Goal: Information Seeking & Learning: Learn about a topic

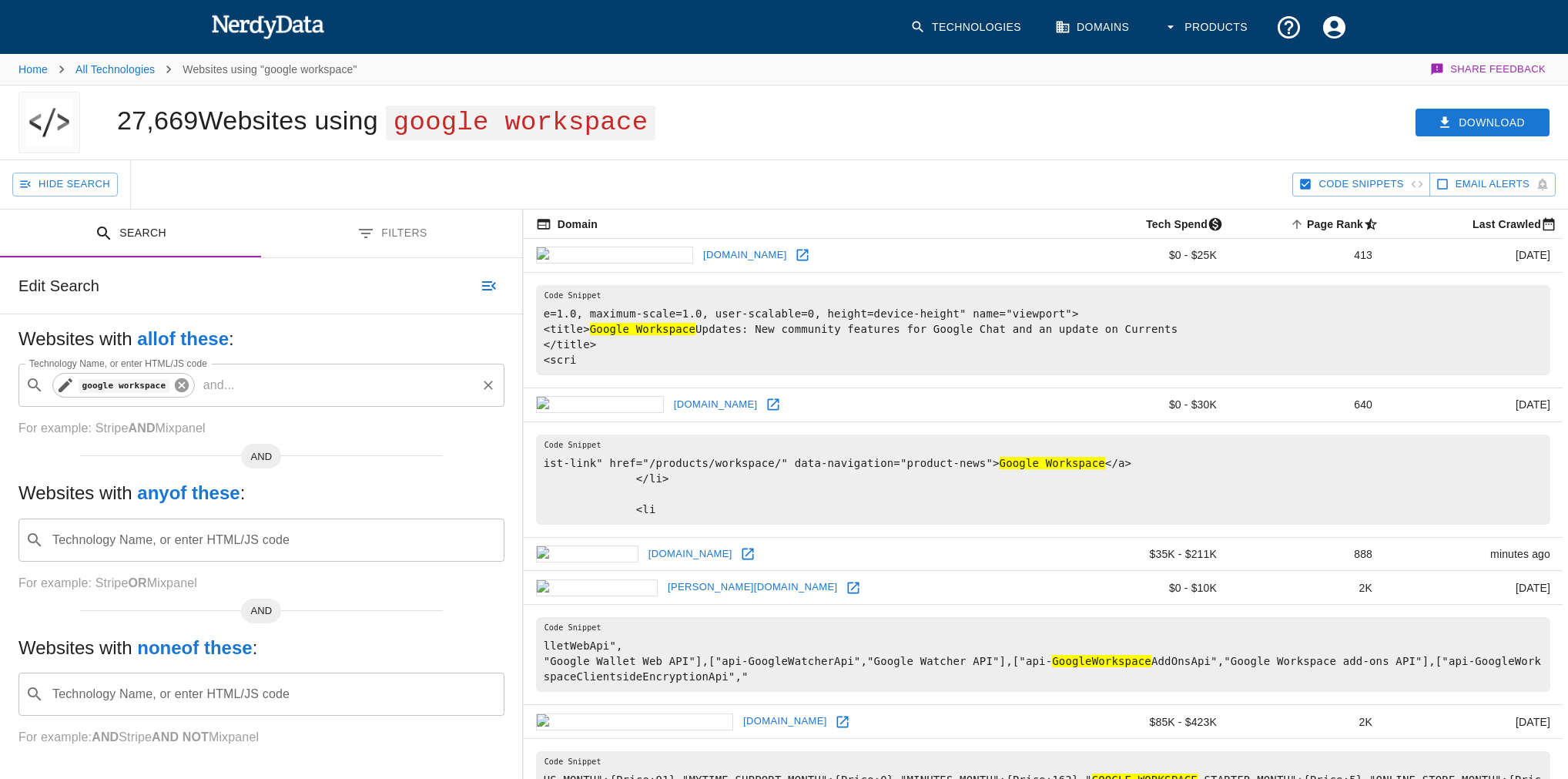
click at [176, 379] on icon at bounding box center [181, 386] width 14 height 14
click at [176, 382] on input "Technology Name, or enter HTML/JS code" at bounding box center [273, 385] width 447 height 29
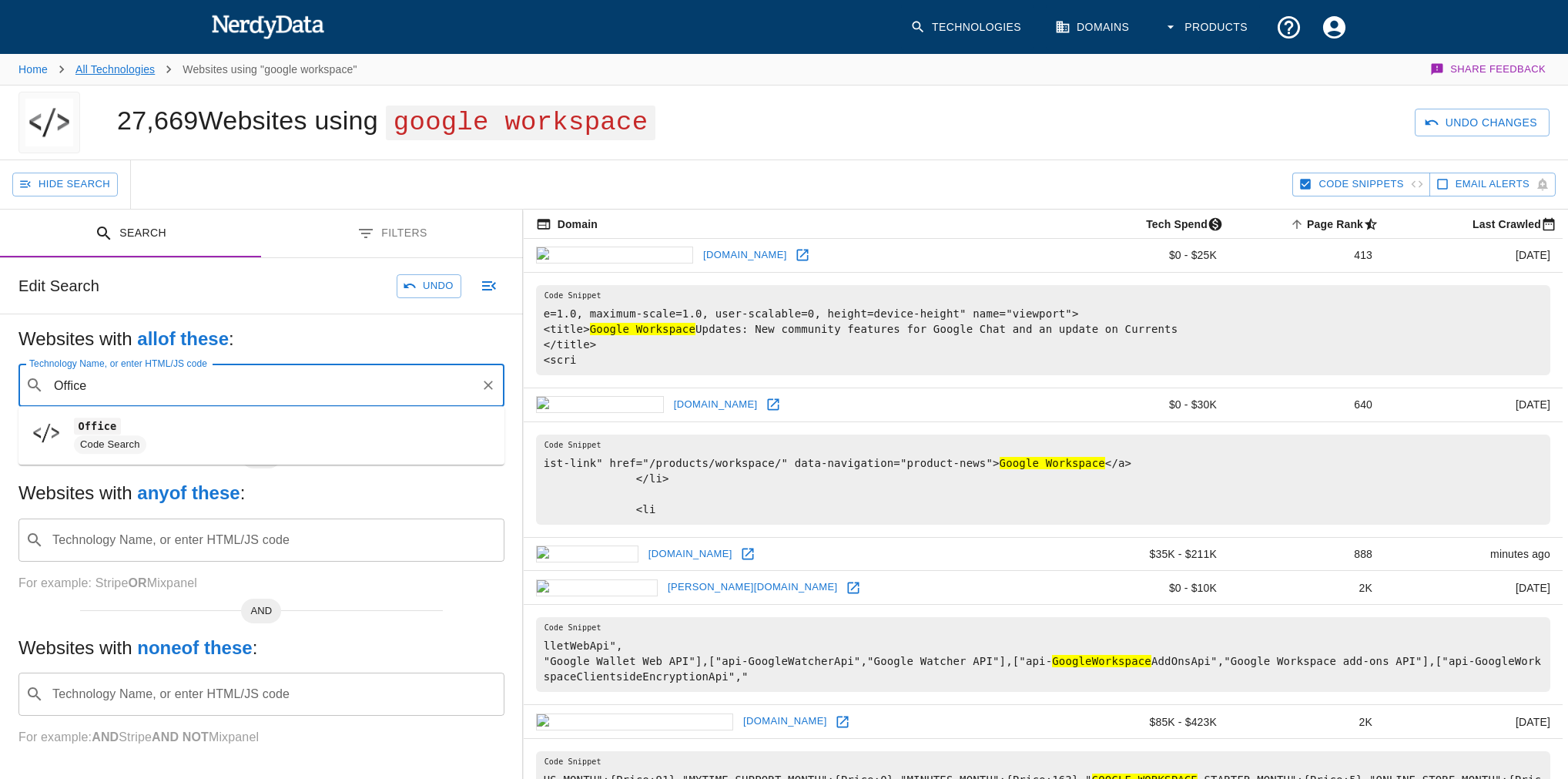
type input "Office"
click at [82, 73] on link "All Technologies" at bounding box center [116, 69] width 80 height 12
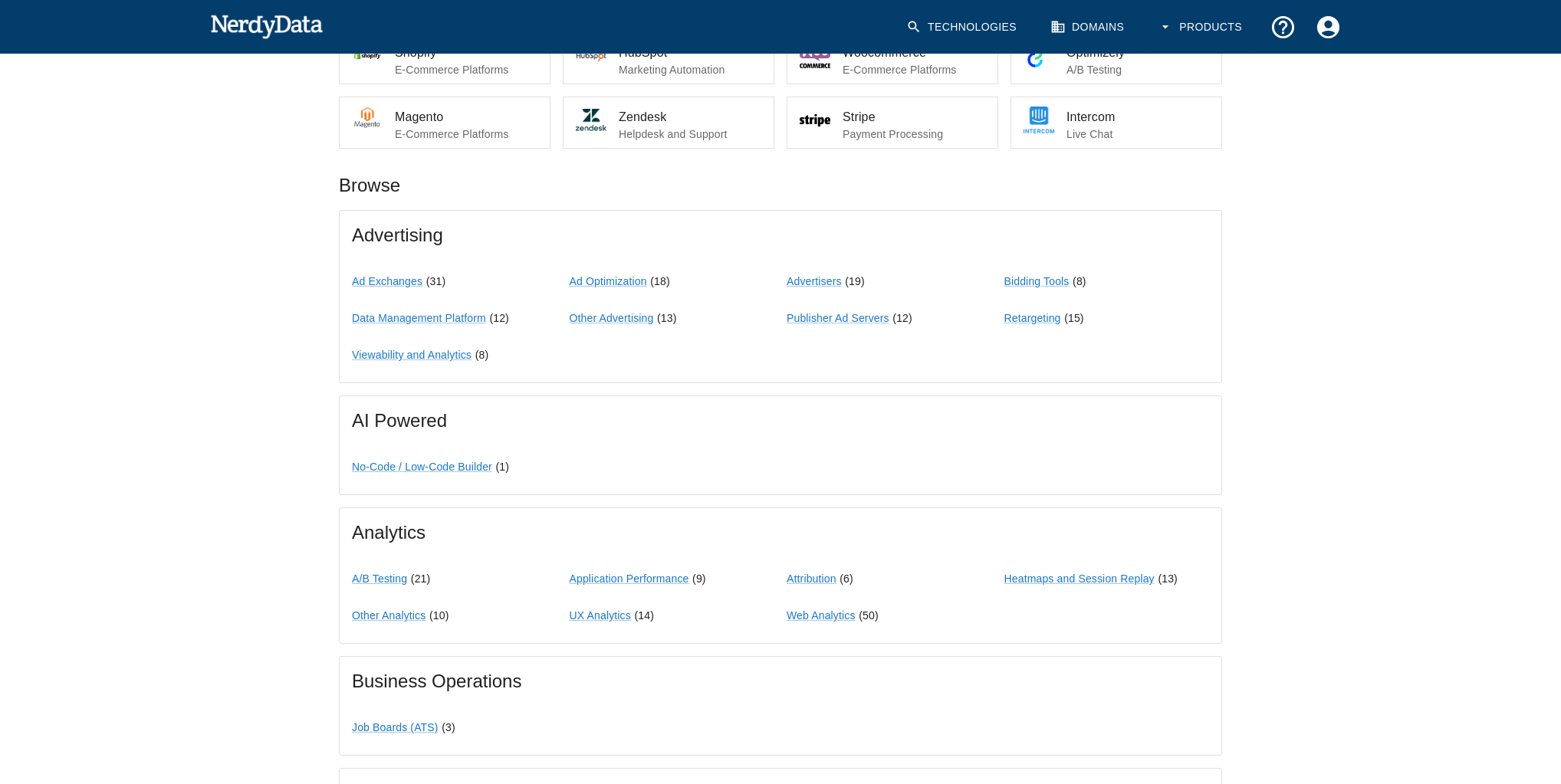
scroll to position [103, 0]
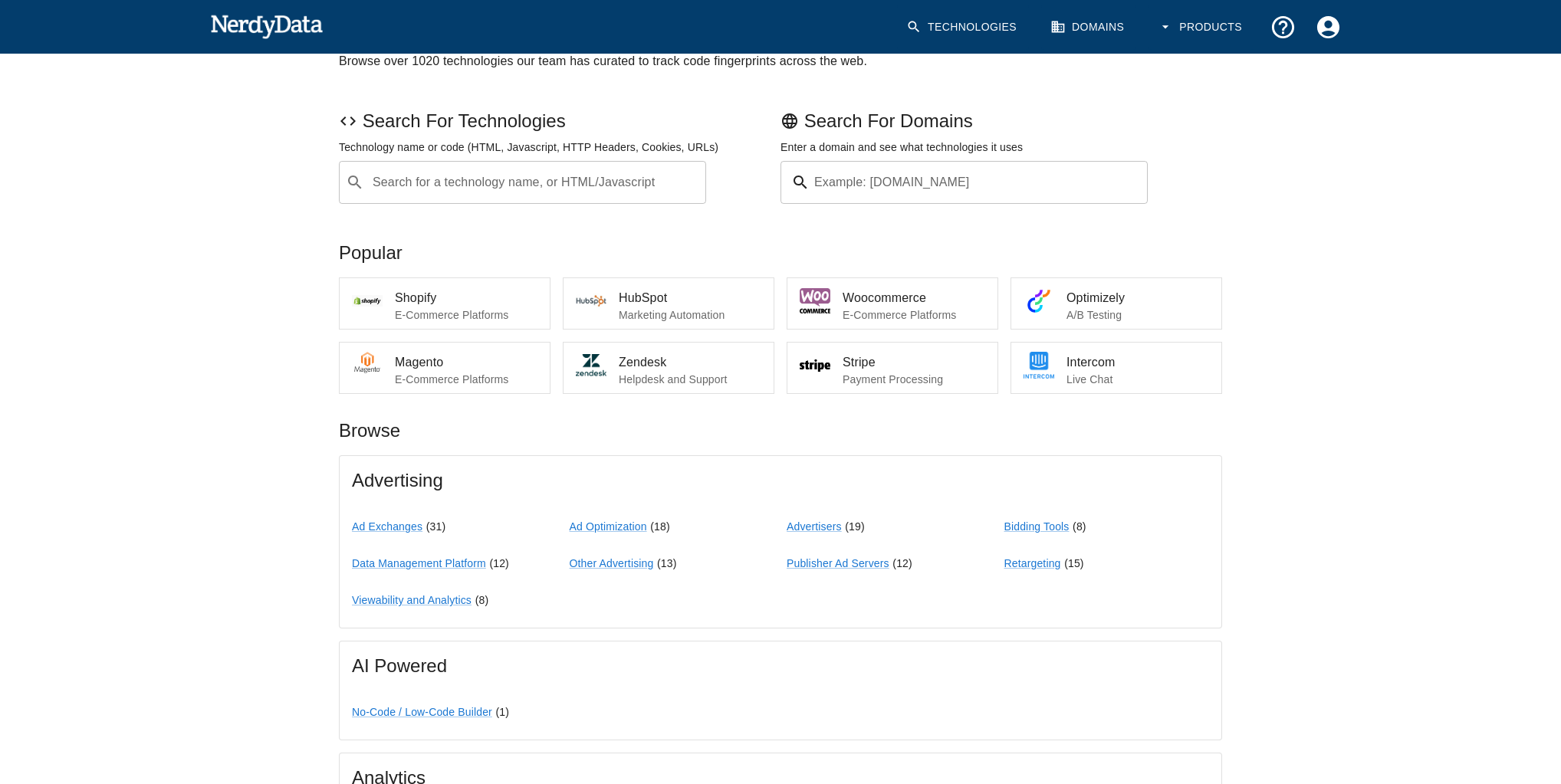
click at [471, 198] on div "​ Search for a technology name, or HTML/Javascript" at bounding box center [523, 181] width 367 height 43
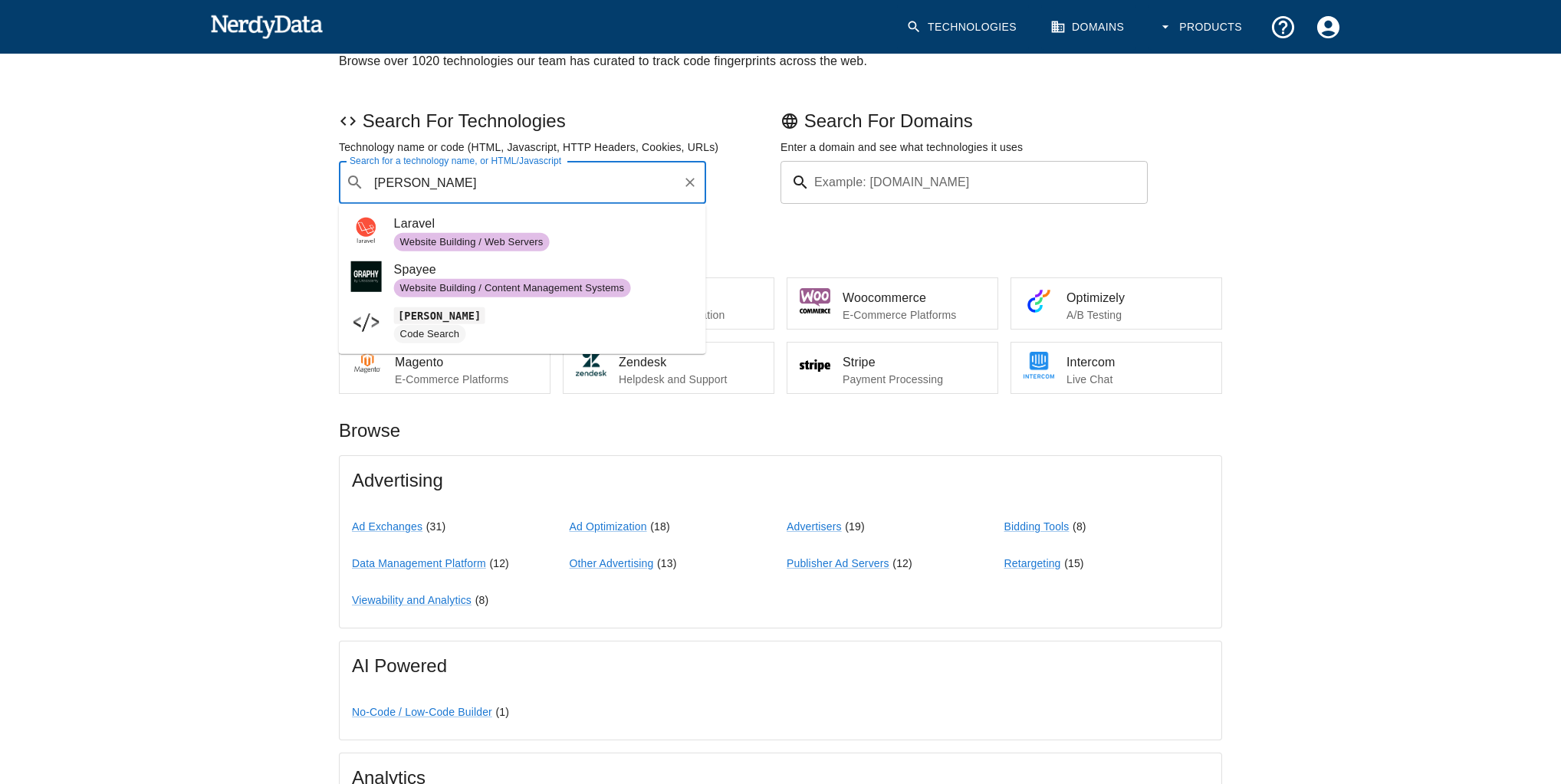
type input "Lara"
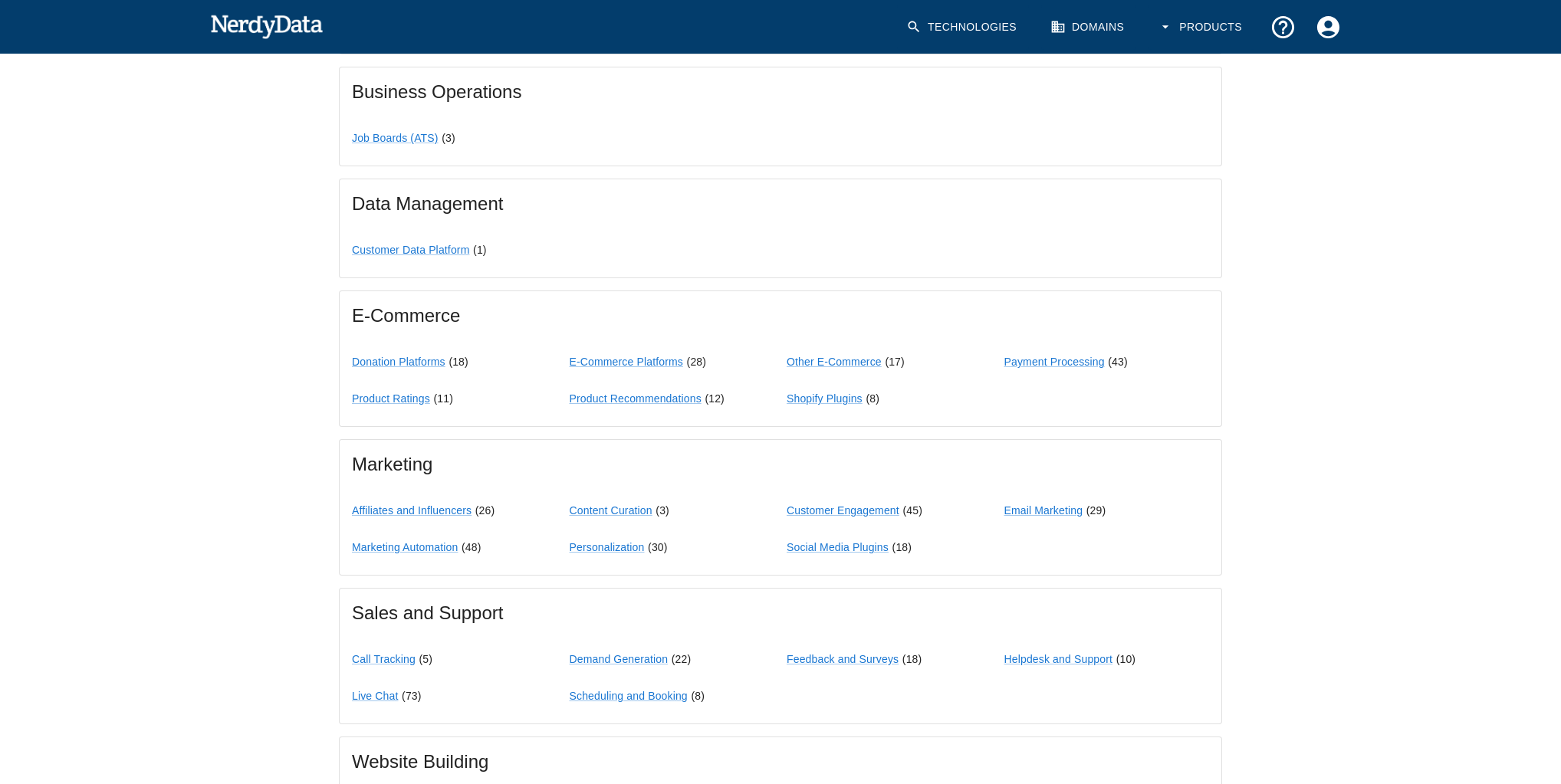
scroll to position [1061, 0]
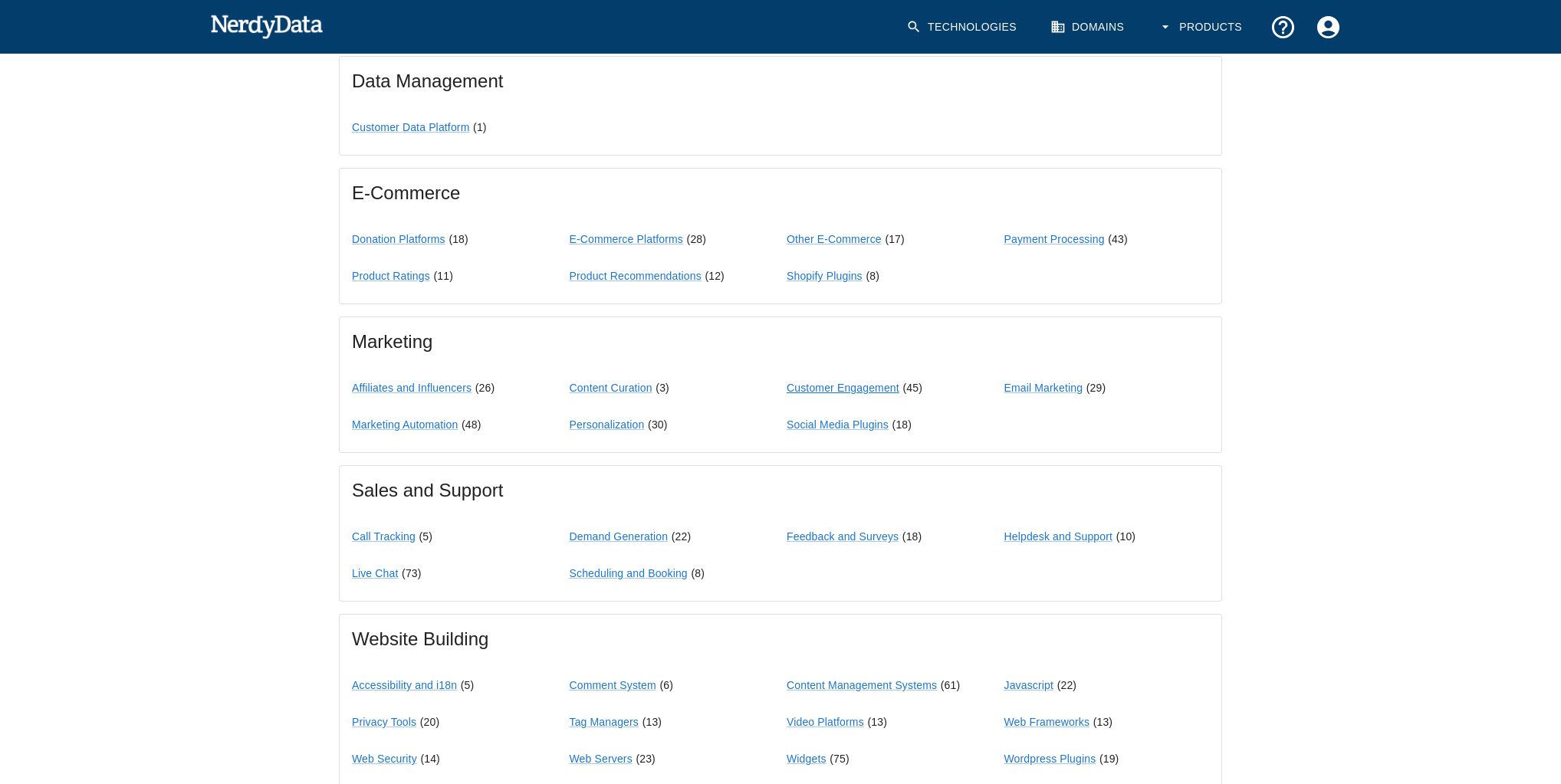
click at [822, 388] on link "Customer Engagement" at bounding box center [843, 388] width 113 height 12
click at [1045, 387] on link "Email Marketing" at bounding box center [1044, 388] width 79 height 12
click at [835, 535] on link "Feedback and Surveys" at bounding box center [842, 536] width 112 height 12
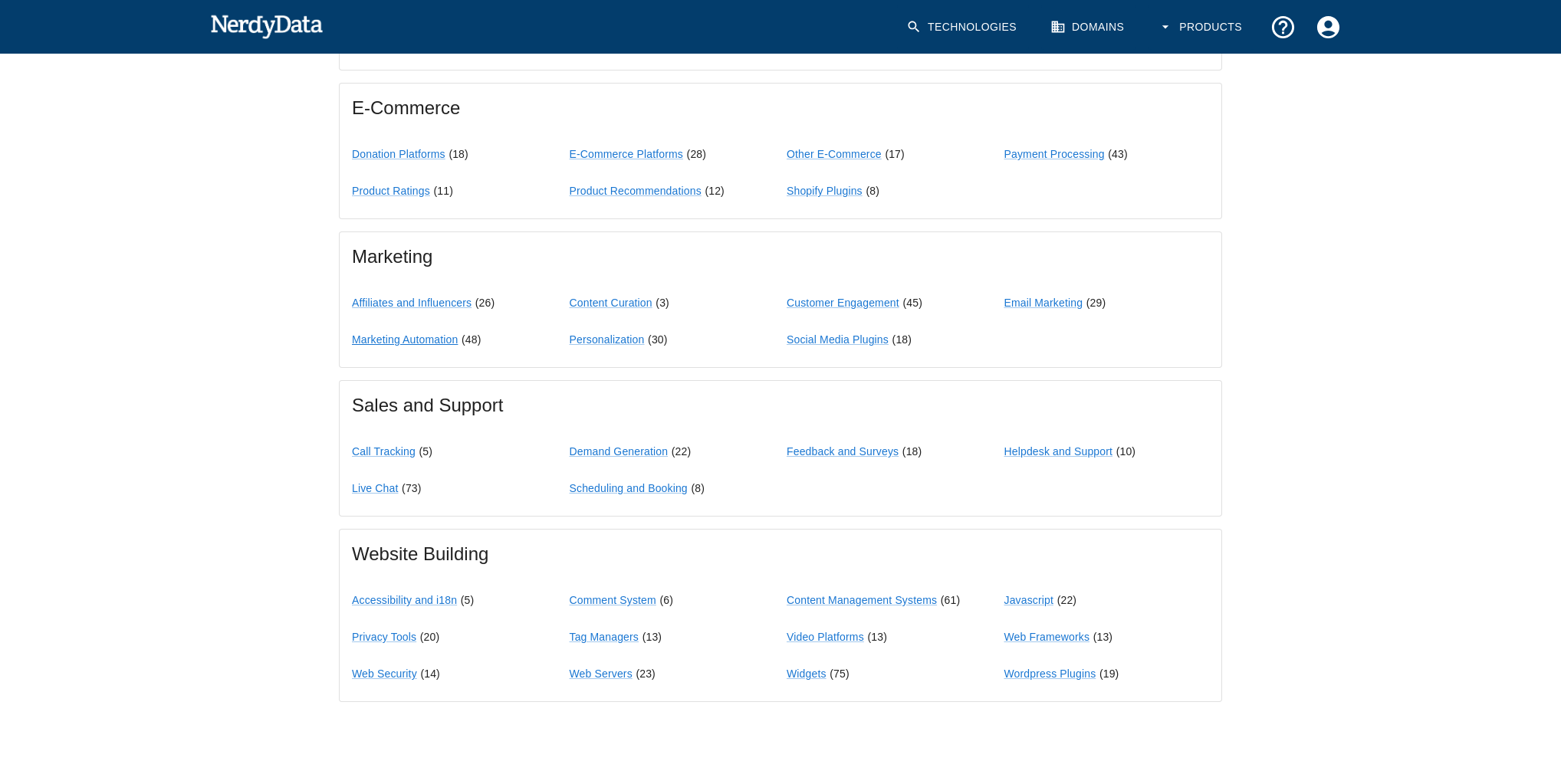
click at [408, 336] on link "Marketing Automation" at bounding box center [405, 339] width 106 height 12
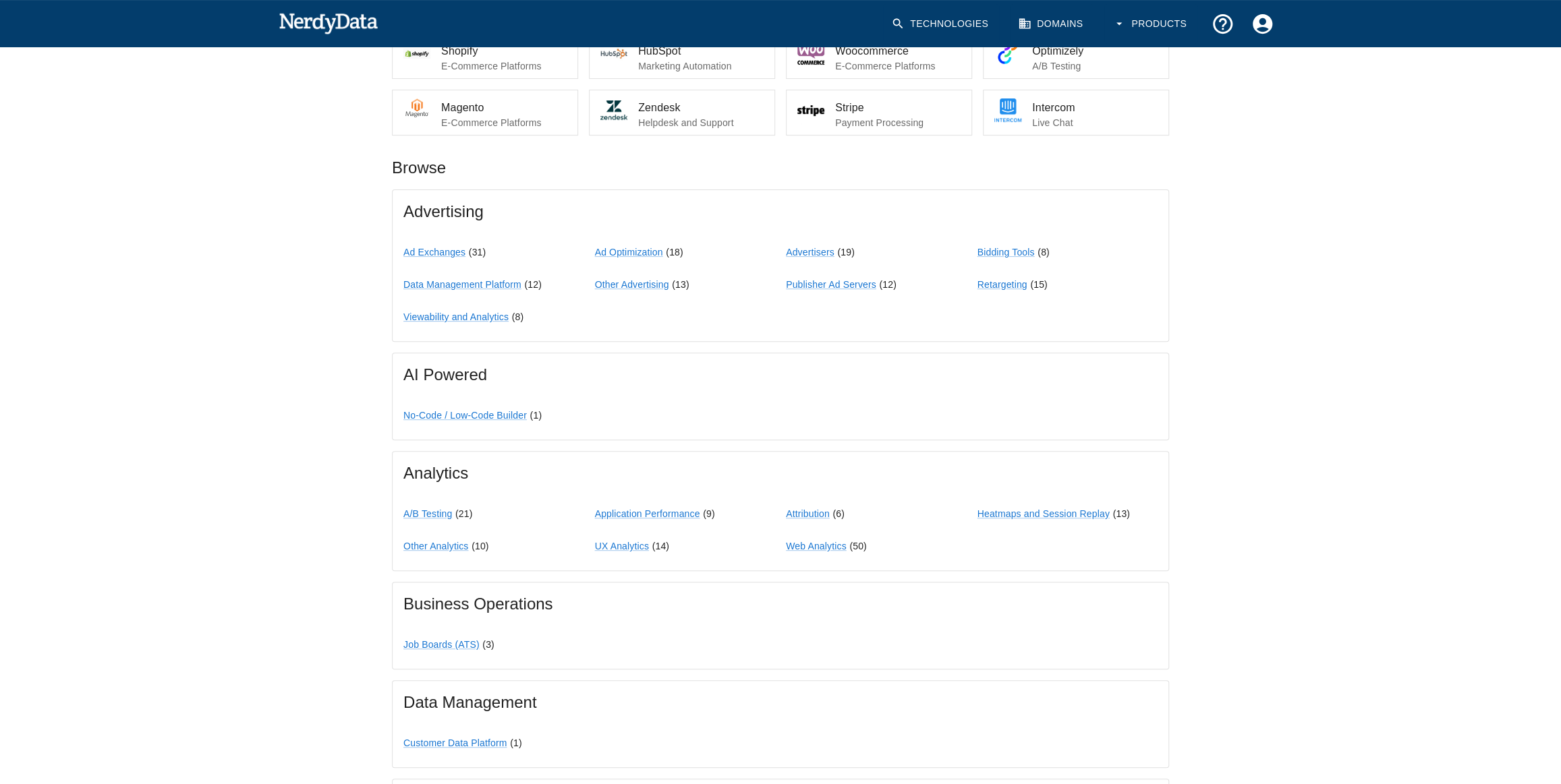
scroll to position [180, 0]
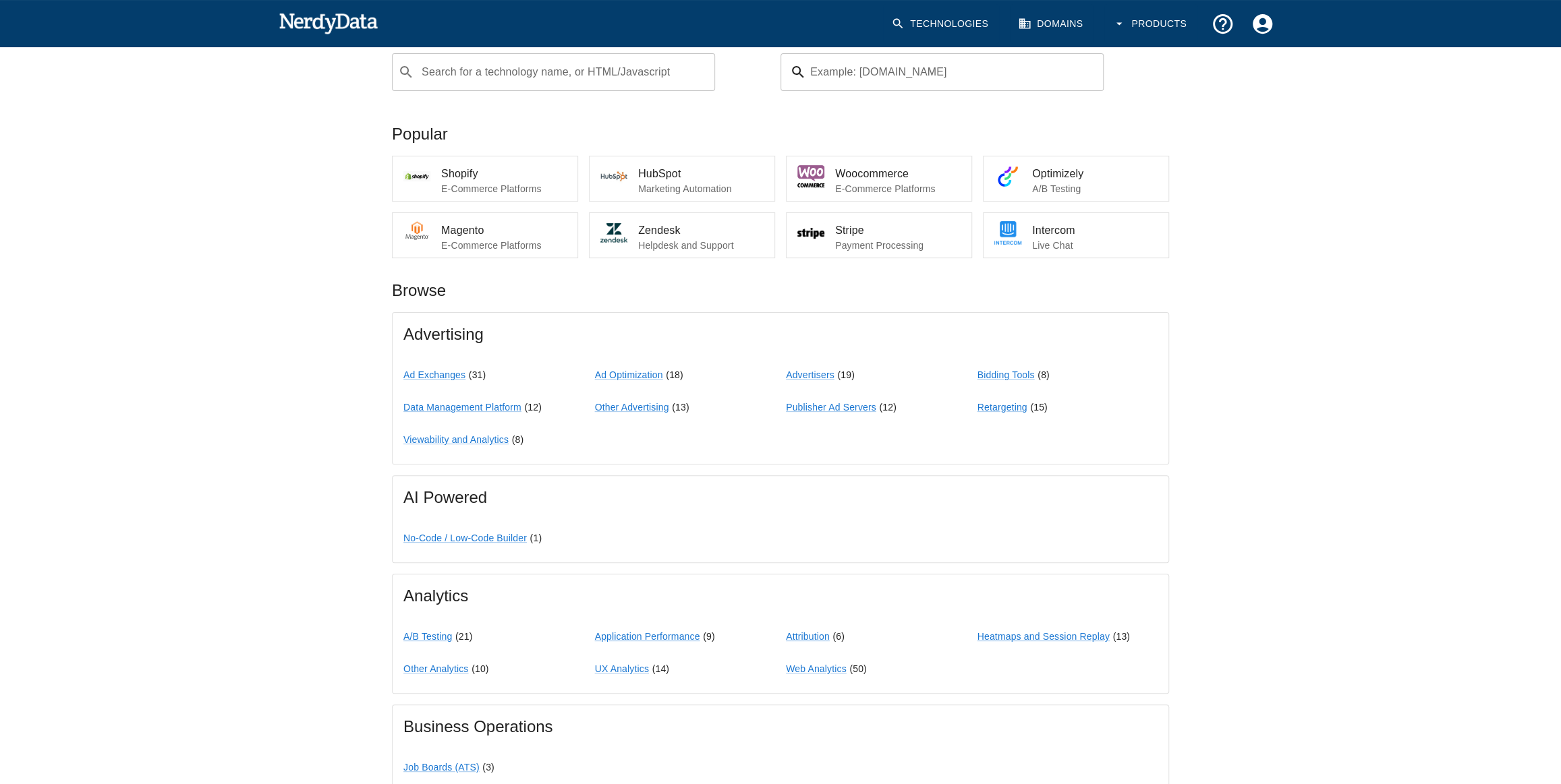
click at [1128, 18] on button "Products" at bounding box center [1150, 24] width 93 height 40
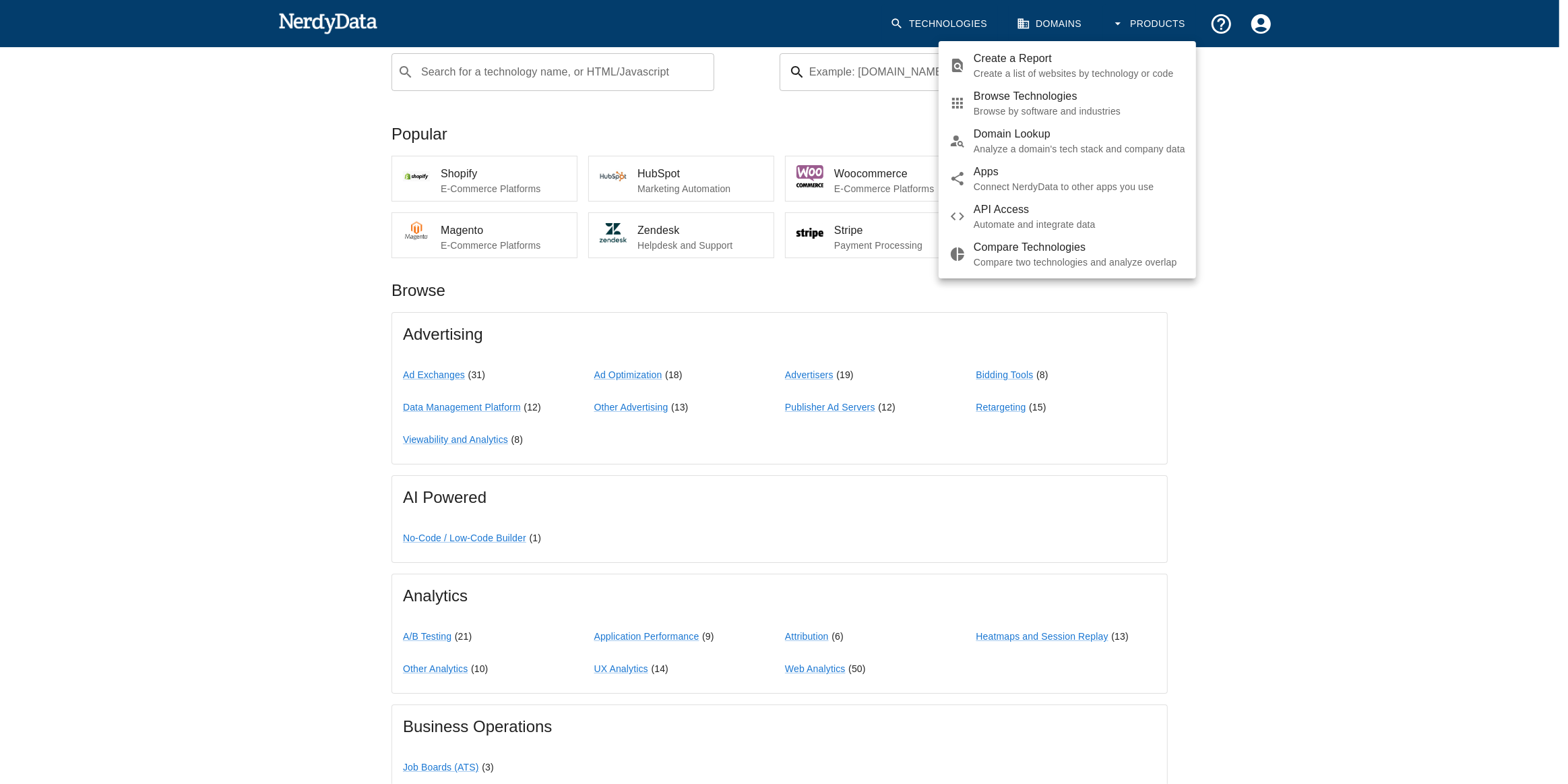
click at [879, 279] on div at bounding box center [784, 392] width 1568 height 784
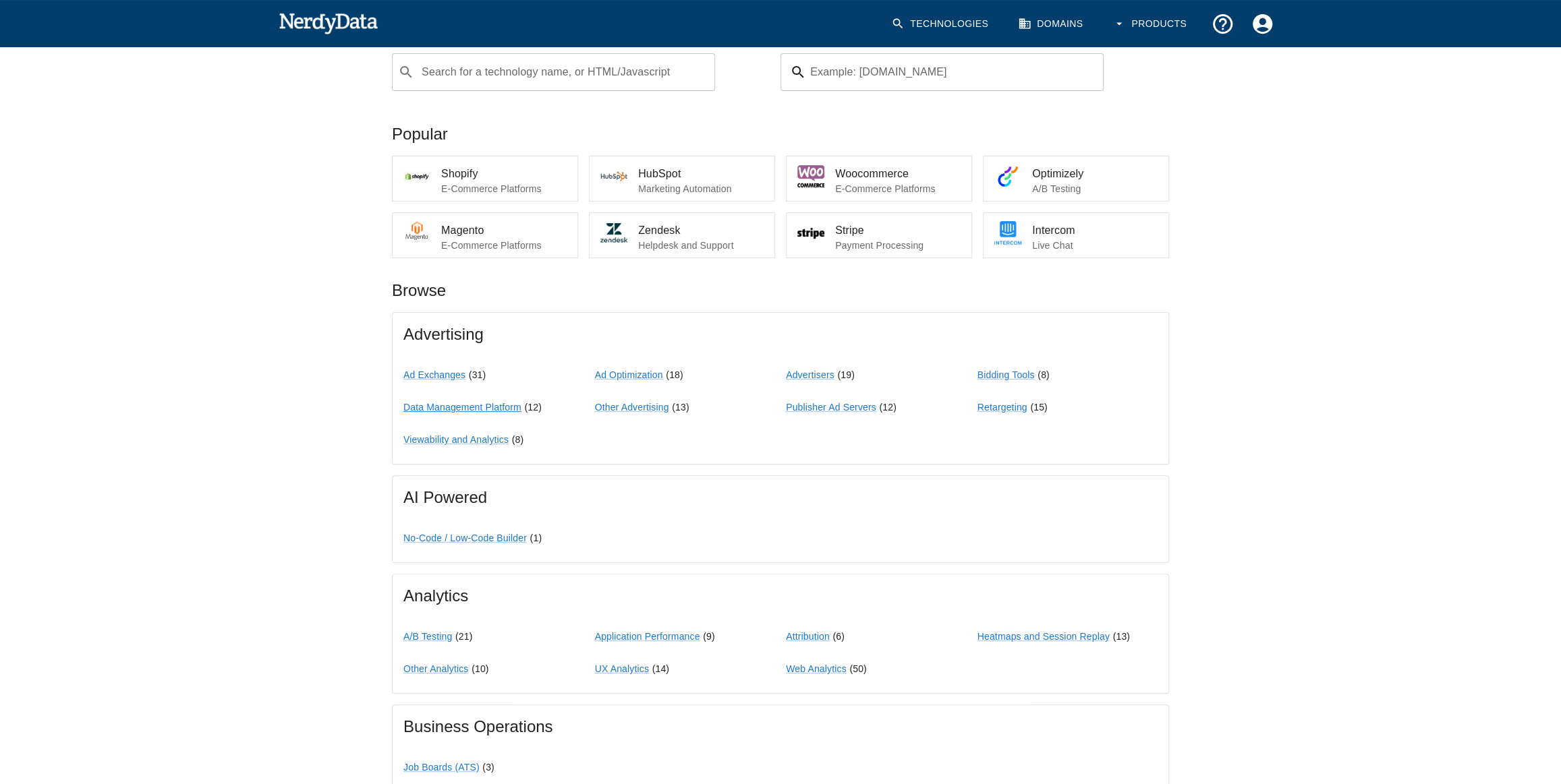
click at [480, 406] on link "Data Management Platform" at bounding box center [462, 407] width 118 height 10
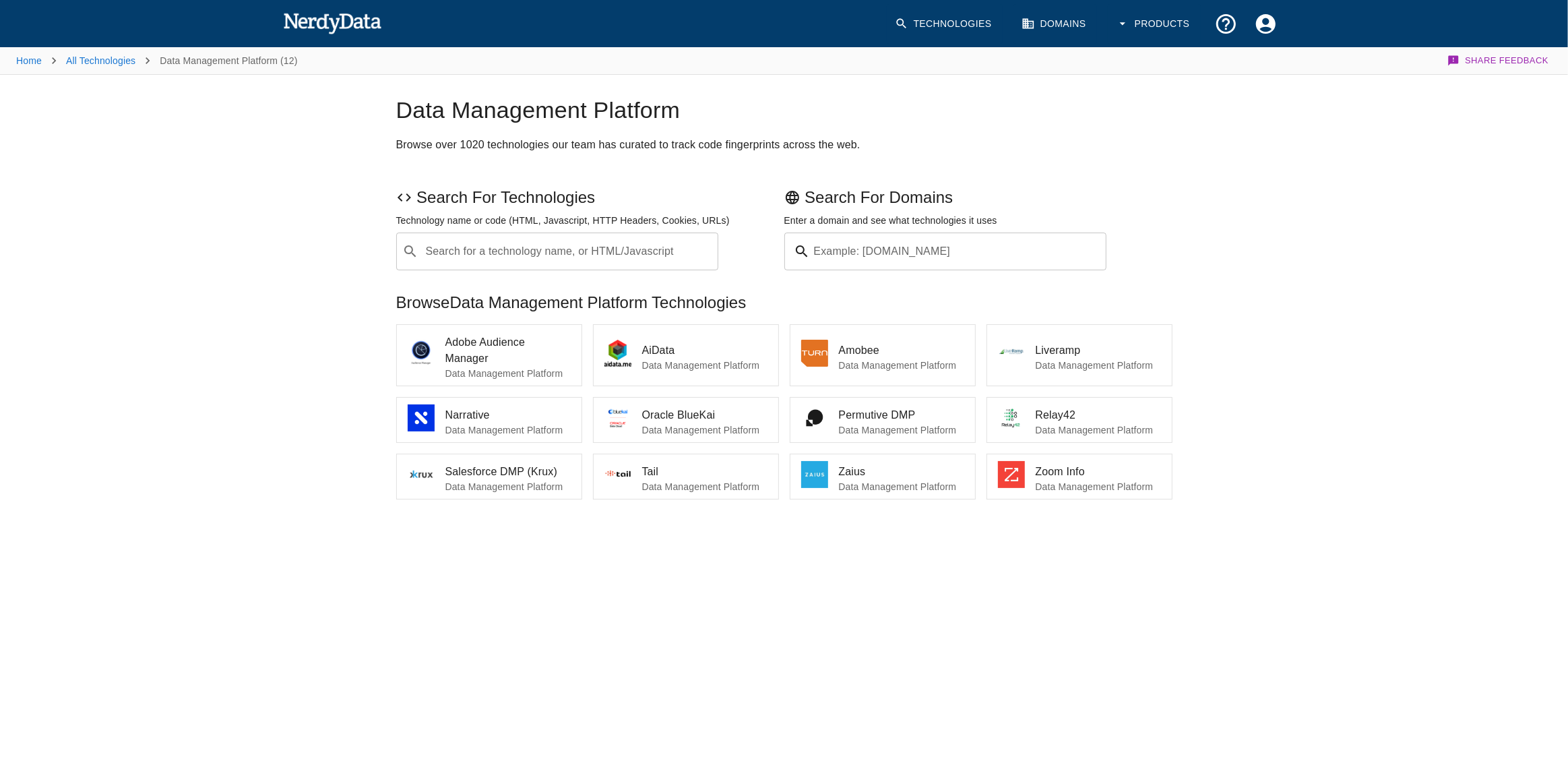
click at [268, 163] on div "Home All Technologies Data Management Platform (12) Share Feedback Data Managem…" at bounding box center [784, 310] width 1568 height 530
click at [532, 259] on input "Search for a technology name, or HTML/Javascript" at bounding box center [568, 251] width 289 height 25
type input "Mailerlite"
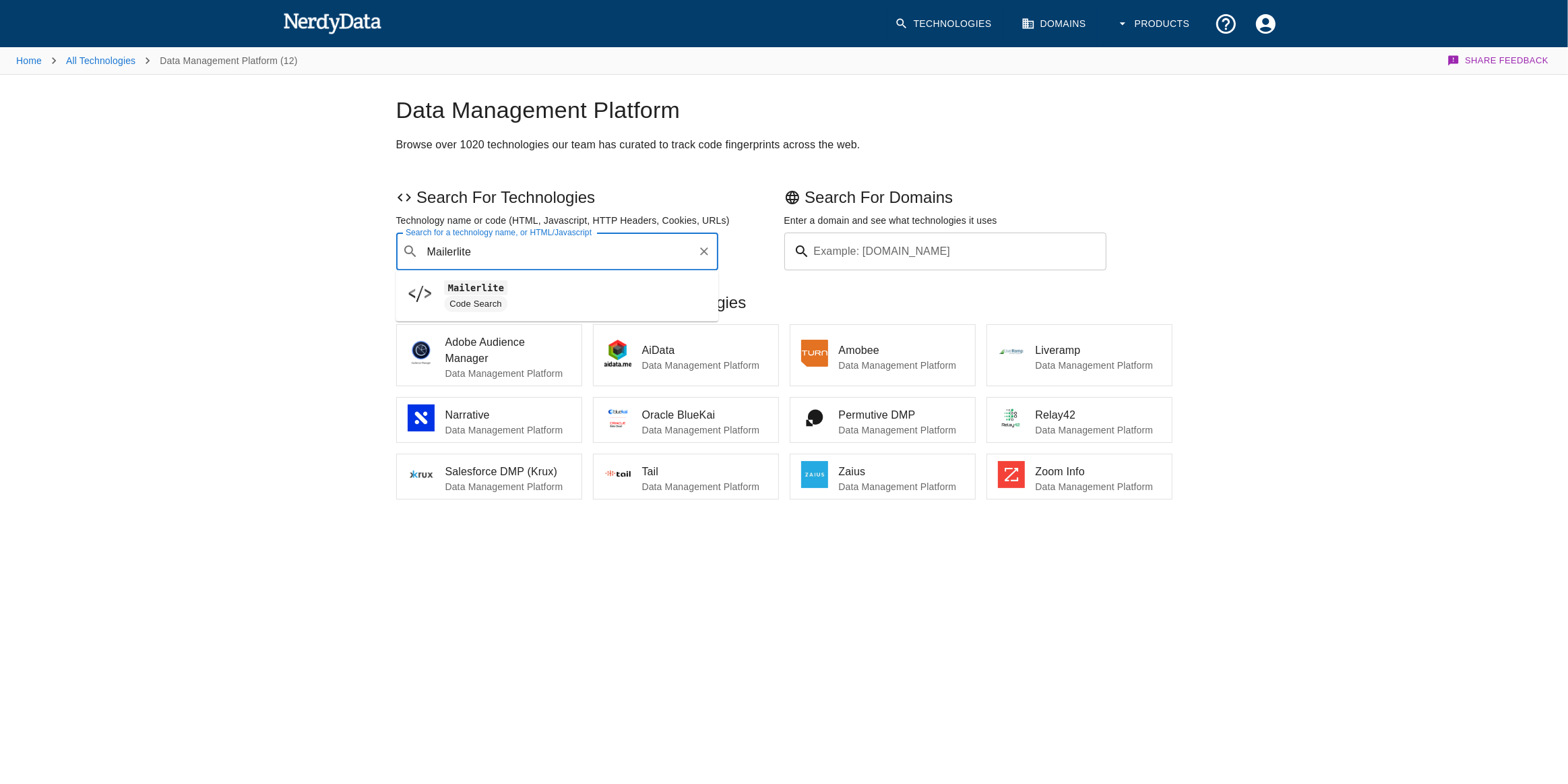
click at [702, 249] on icon "Clear" at bounding box center [703, 251] width 13 height 13
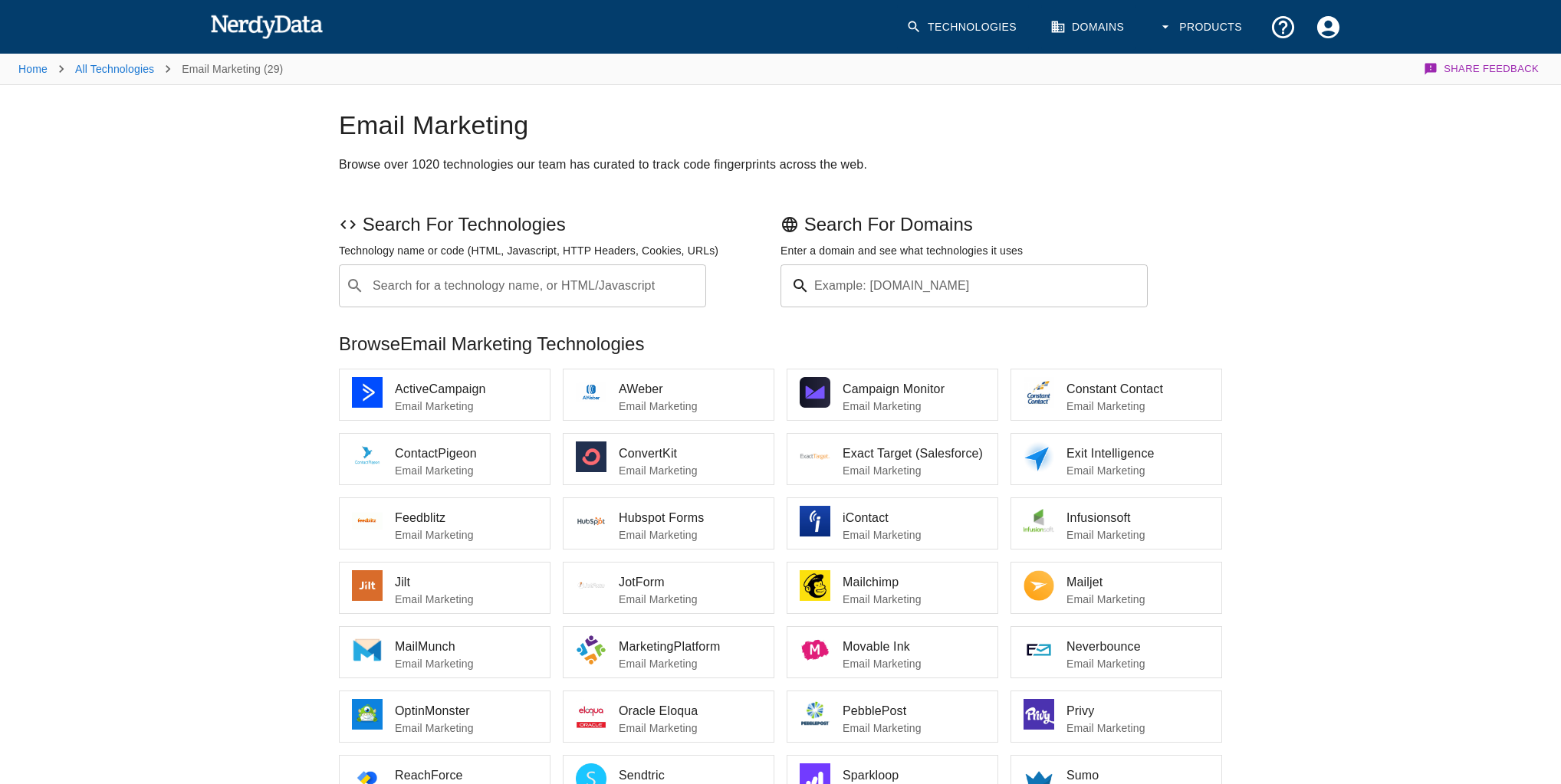
scroll to position [170, 0]
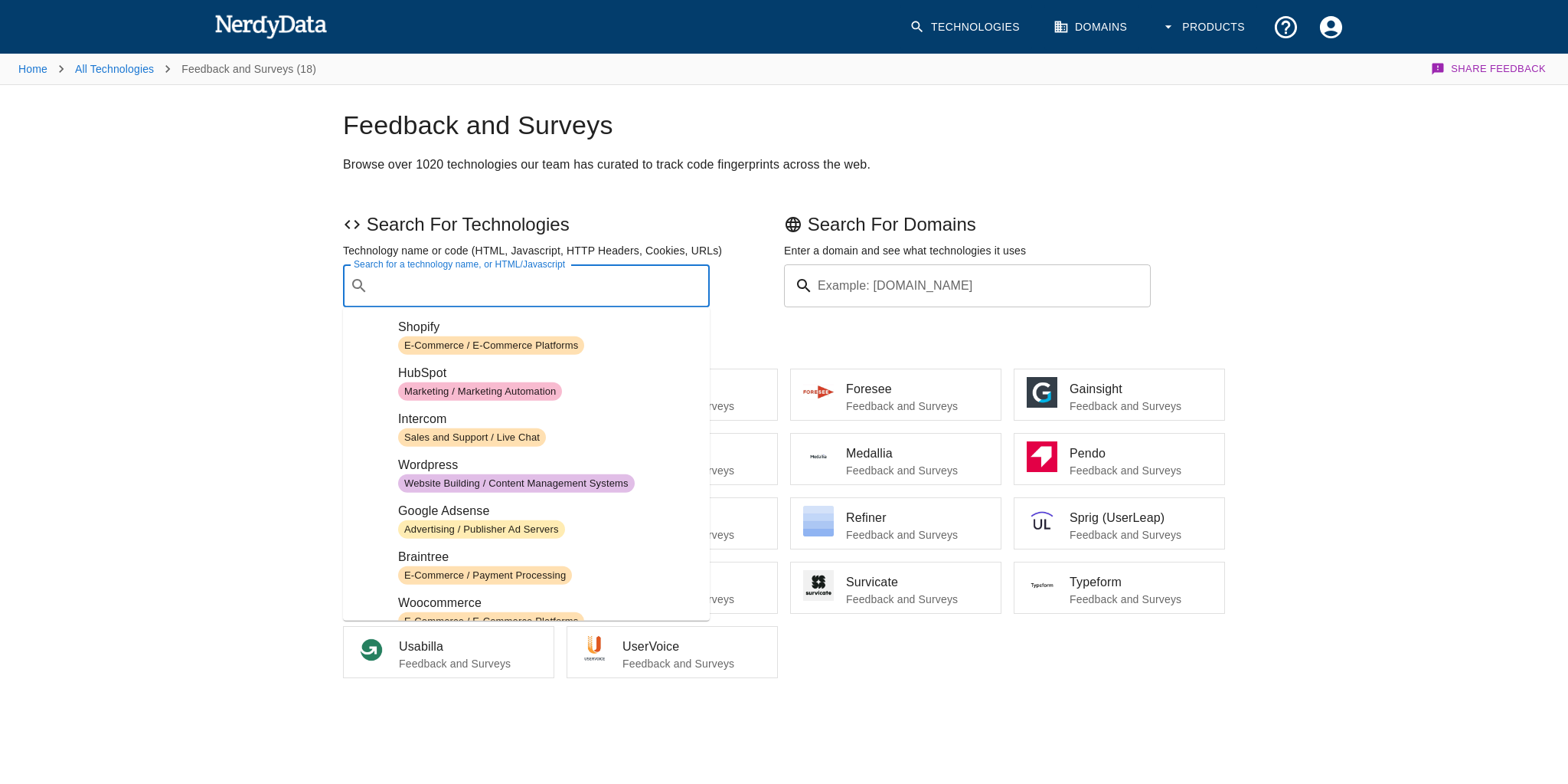
click at [528, 291] on div "Search for a technology name, or HTML/Javascript ​ Search for a technology name…" at bounding box center [526, 285] width 366 height 43
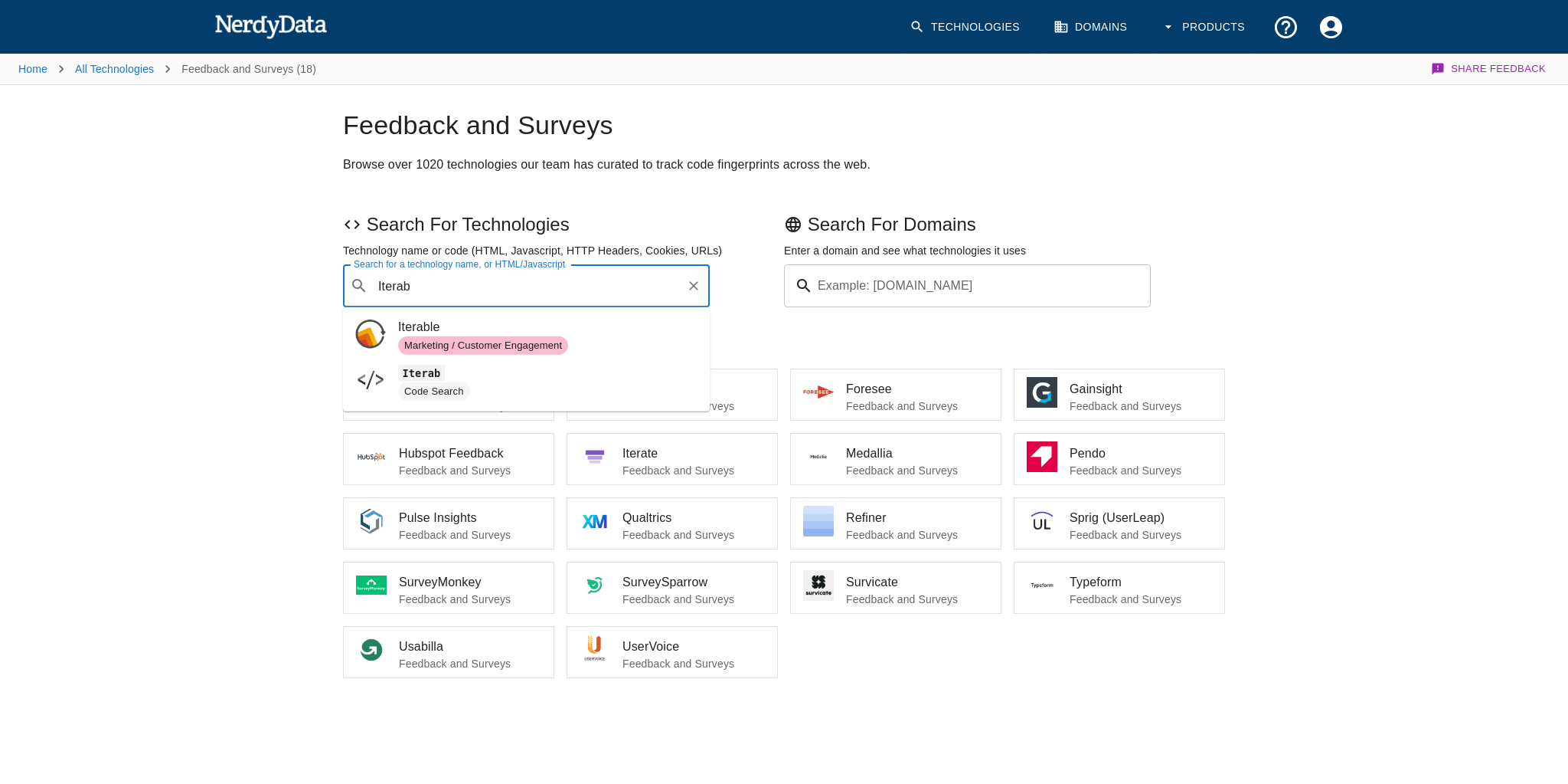
type input "Iterab"
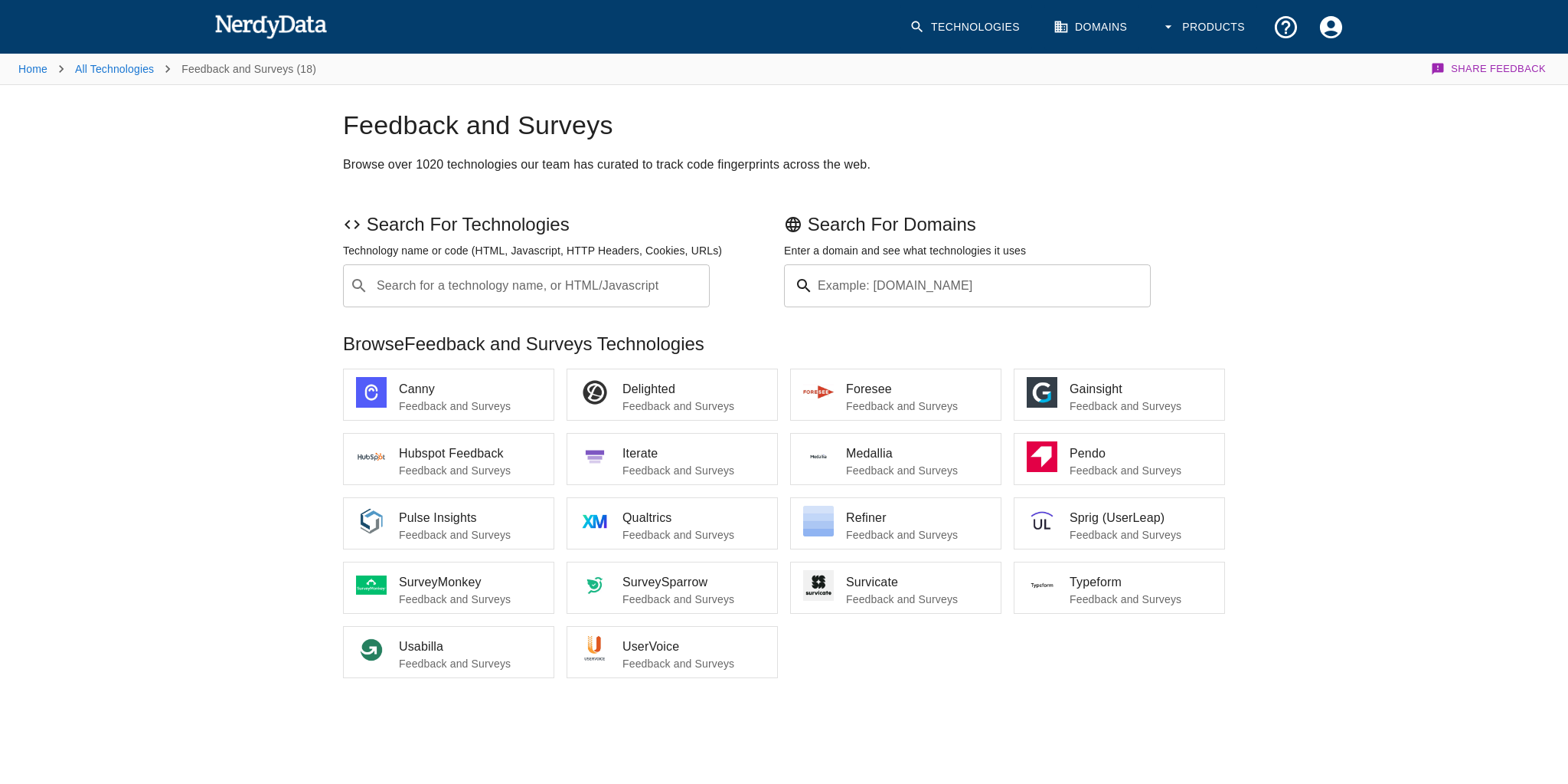
click at [40, 356] on div "Home All Technologies Feedback and Surveys (18) Share Feedback Feedback and Sur…" at bounding box center [784, 407] width 1568 height 713
click at [451, 638] on span "Usabilla" at bounding box center [470, 646] width 143 height 19
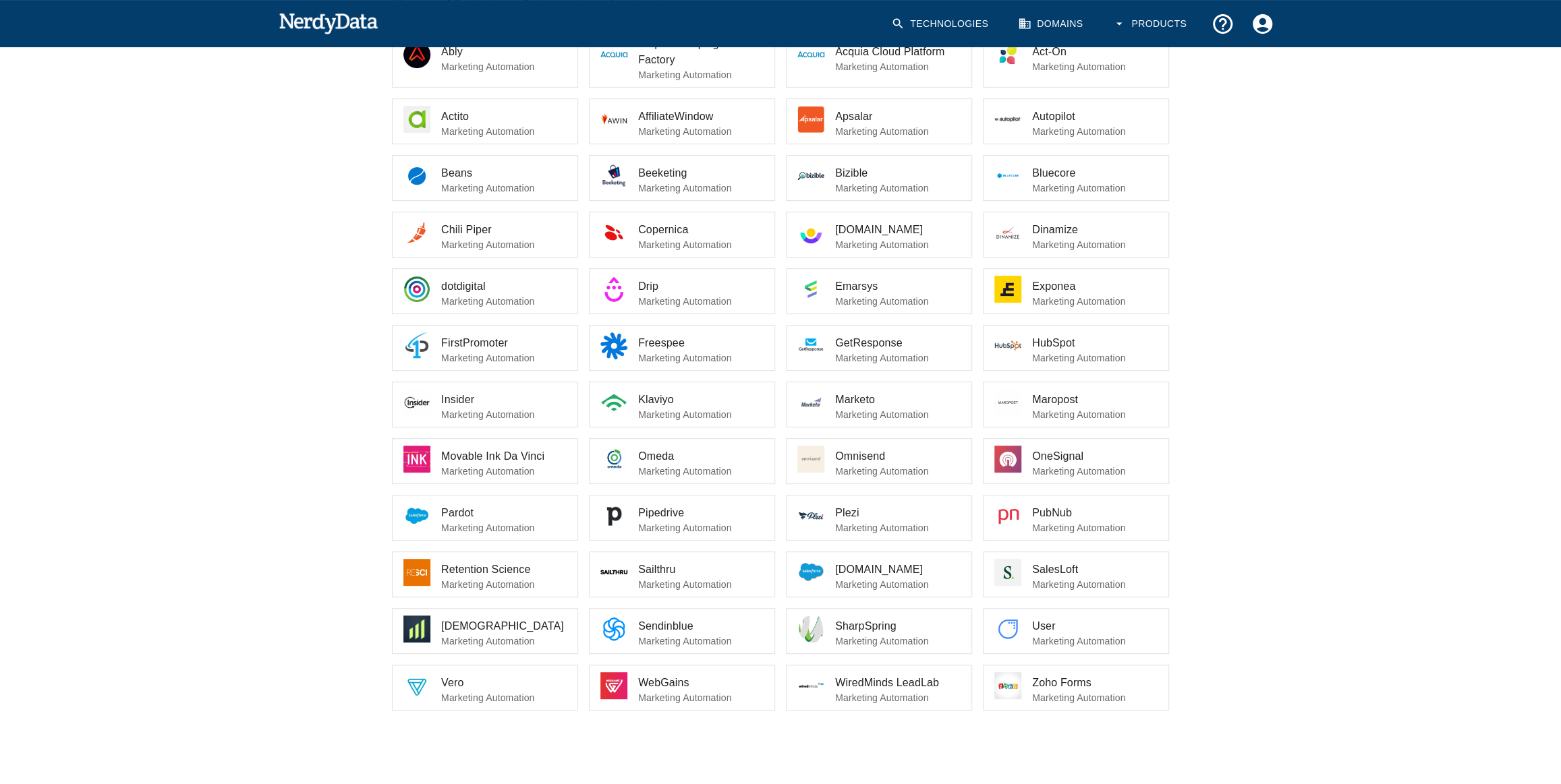
scroll to position [237, 0]
